Goal: Information Seeking & Learning: Learn about a topic

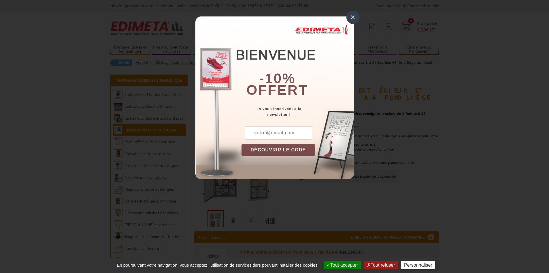
drag, startPoint x: 352, startPoint y: 18, endPoint x: 305, endPoint y: 15, distance: 47.4
click at [352, 18] on div "×" at bounding box center [353, 17] width 13 height 13
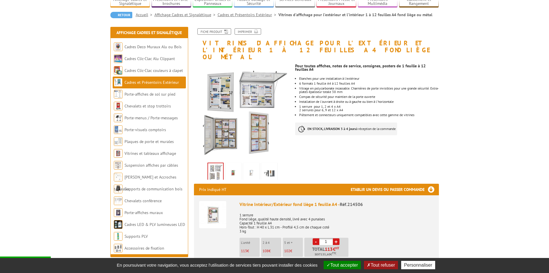
scroll to position [58, 0]
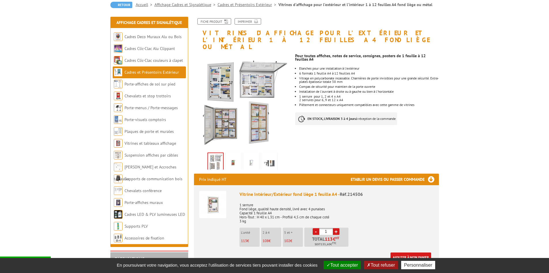
click at [271, 230] on p "2 à 4" at bounding box center [272, 232] width 19 height 4
click at [220, 197] on img at bounding box center [212, 204] width 27 height 27
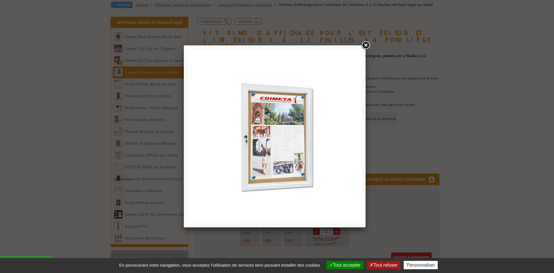
click at [366, 48] on link at bounding box center [365, 45] width 10 height 10
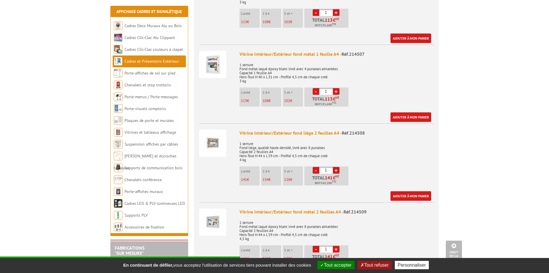
scroll to position [288, 0]
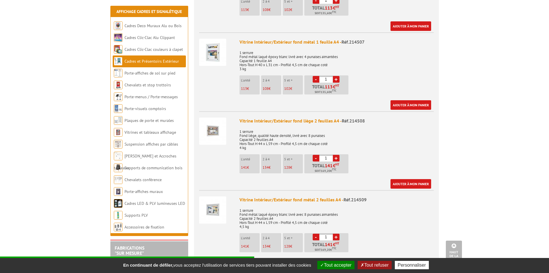
click at [218, 127] on img at bounding box center [212, 130] width 27 height 27
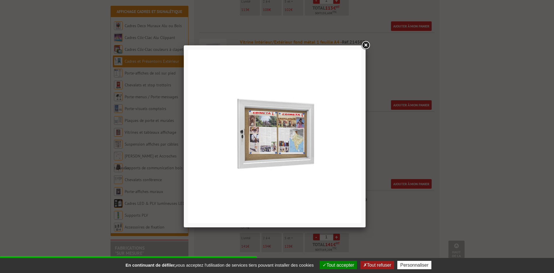
click at [366, 45] on link at bounding box center [365, 45] width 10 height 10
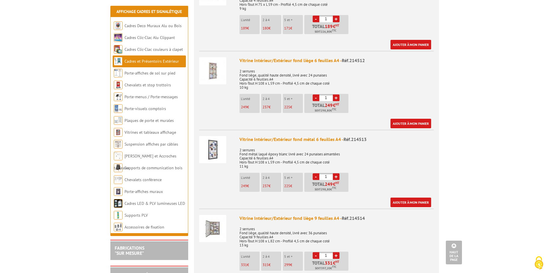
scroll to position [0, 0]
click at [213, 229] on img at bounding box center [212, 228] width 27 height 27
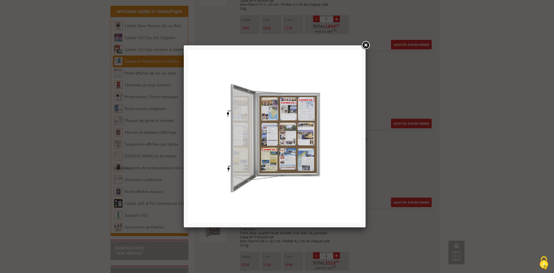
click at [365, 41] on link at bounding box center [365, 45] width 10 height 10
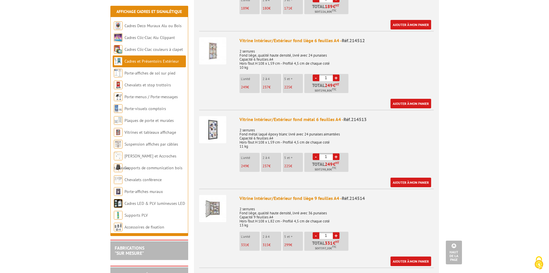
scroll to position [692, 0]
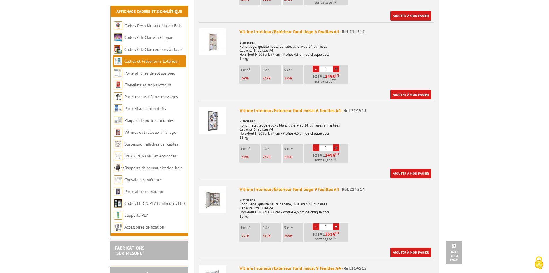
click at [215, 194] on img at bounding box center [212, 199] width 27 height 27
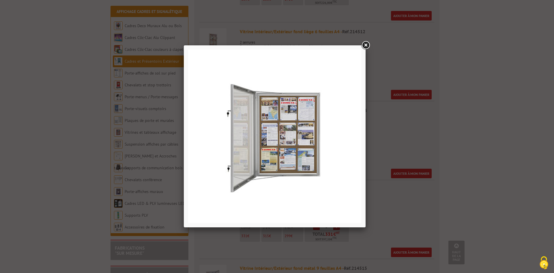
click at [365, 44] on link at bounding box center [365, 45] width 10 height 10
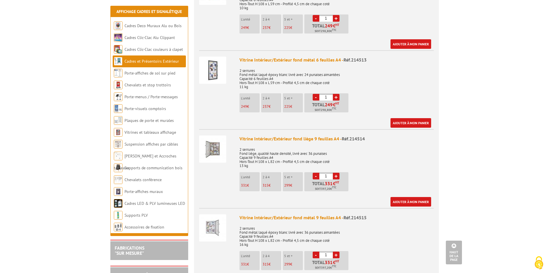
scroll to position [750, 0]
